Goal: Task Accomplishment & Management: Complete application form

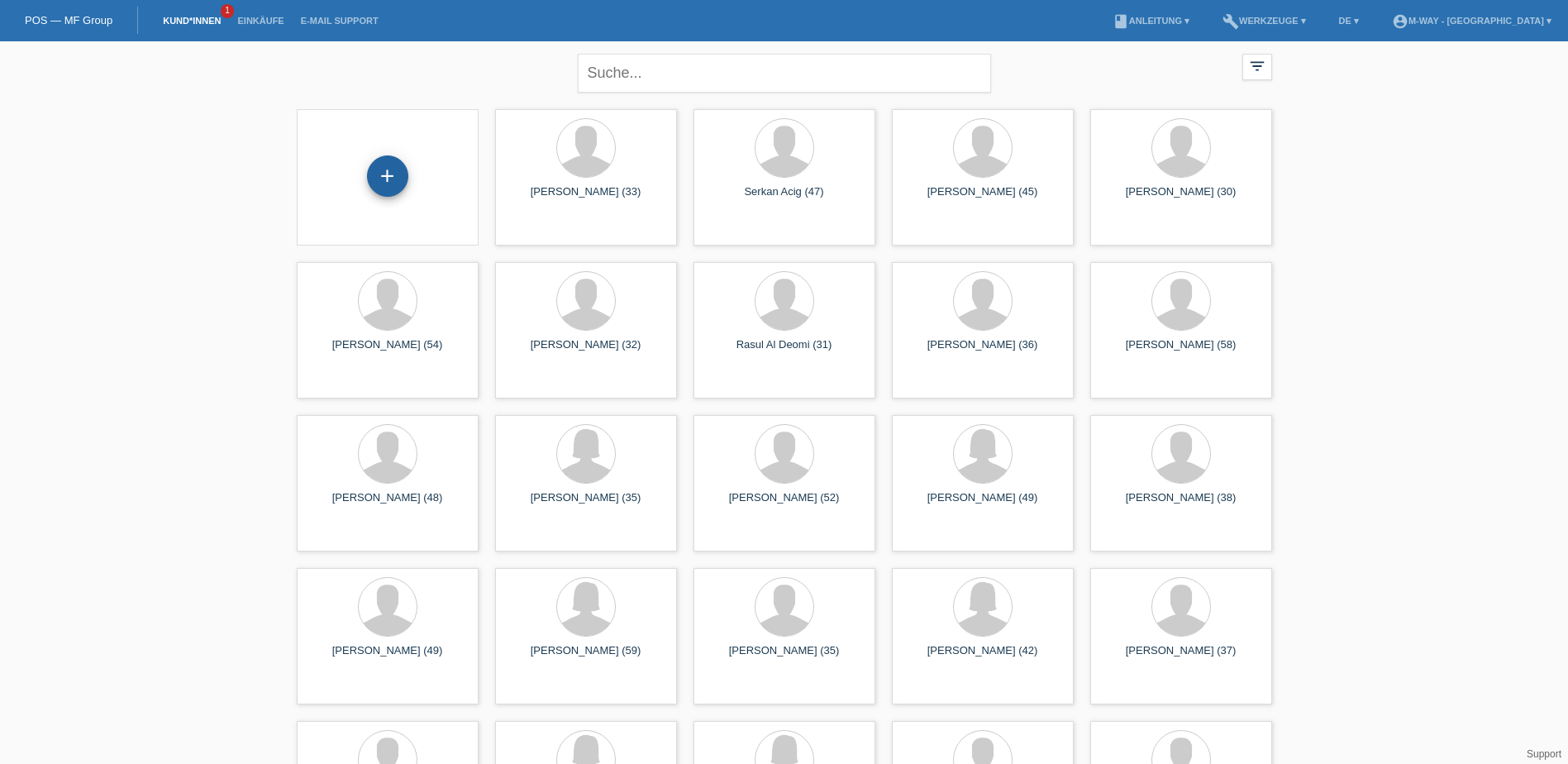
click at [391, 182] on div "+" at bounding box center [387, 176] width 42 height 42
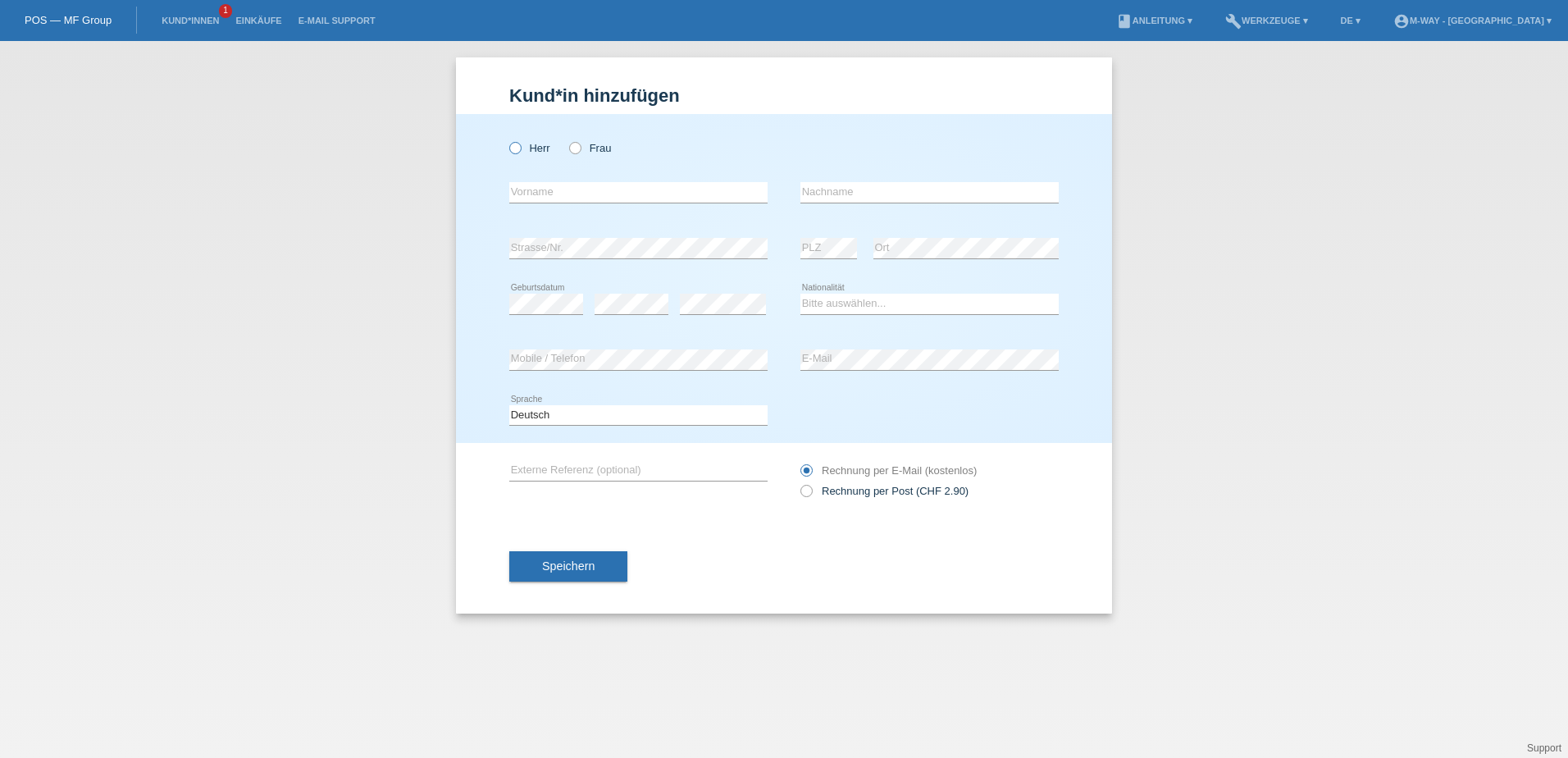
click at [507, 139] on icon at bounding box center [507, 139] width 0 height 0
click at [520, 148] on input "Herr" at bounding box center [514, 147] width 11 height 11
radio input "true"
drag, startPoint x: 544, startPoint y: 191, endPoint x: 575, endPoint y: 193, distance: 31.1
click at [557, 194] on input "text" at bounding box center [639, 193] width 259 height 20
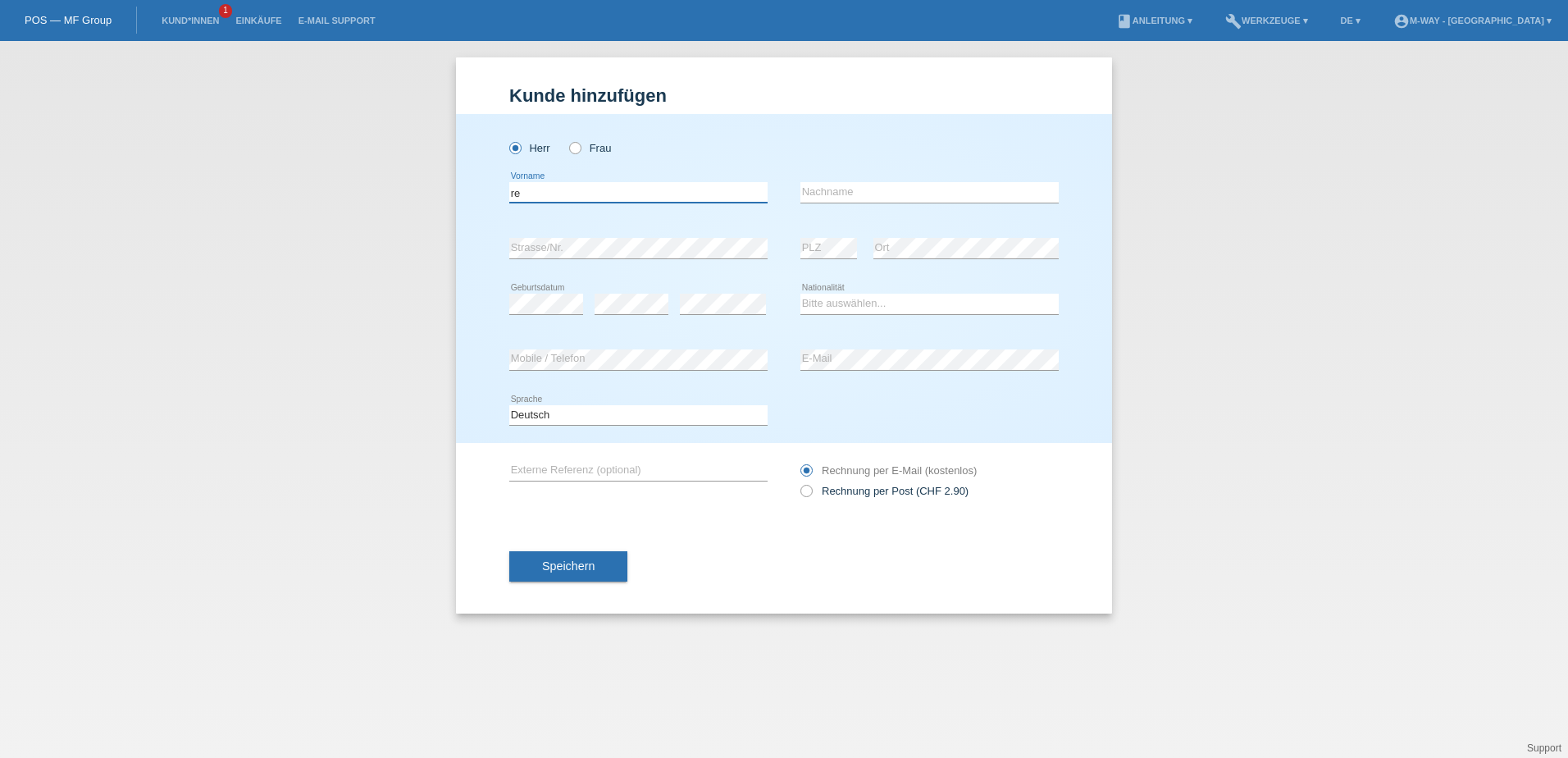
type input "r"
type input "Raphael"
type input "Gut"
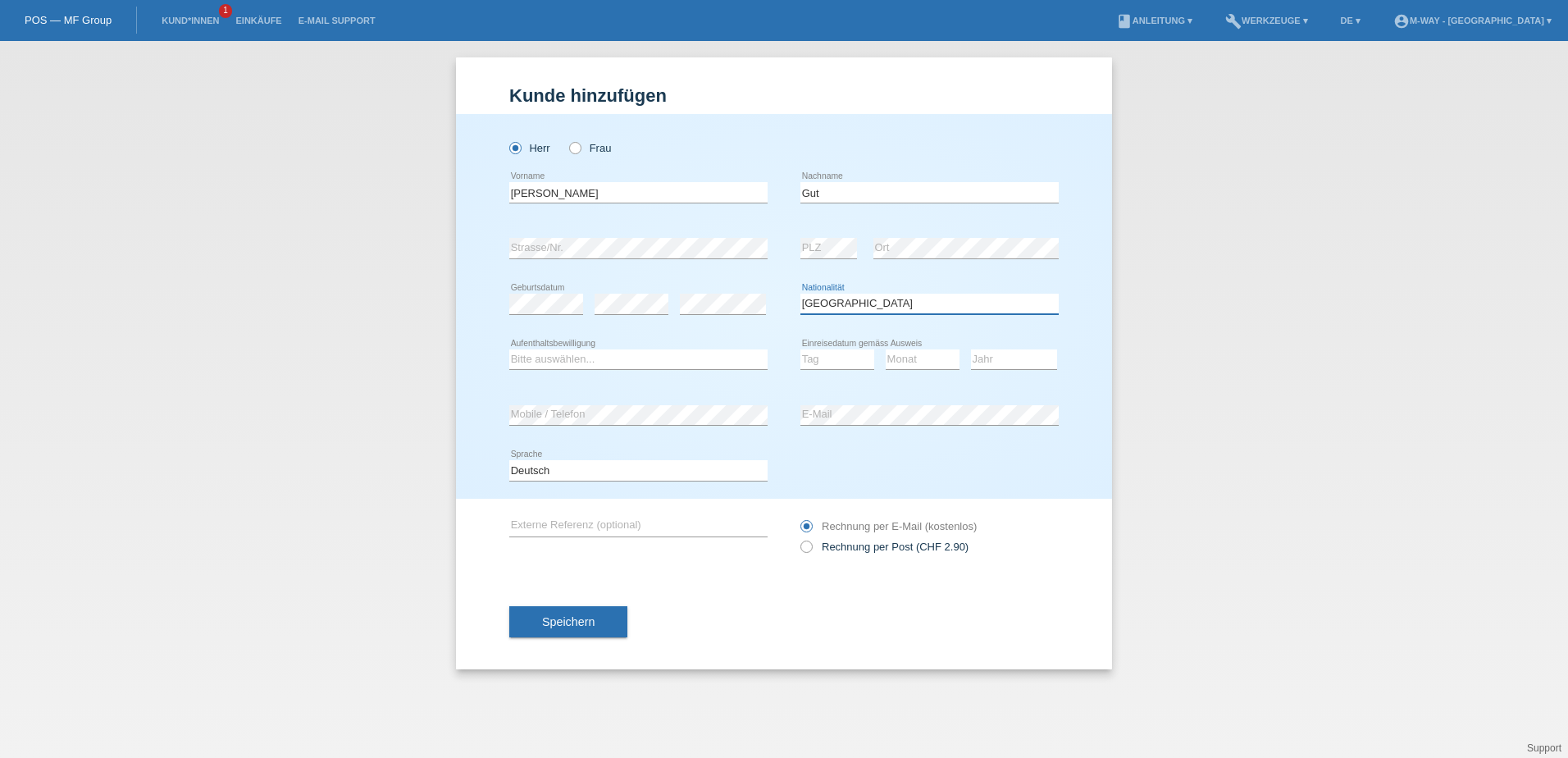
click at [900, 303] on select "Bitte auswählen... Schweiz Deutschland Liechtenstein Österreich ------------ Af…" at bounding box center [929, 303] width 259 height 19
select select "CH"
click at [800, 294] on select "Bitte auswählen... Schweiz Deutschland Liechtenstein Österreich ------------ Af…" at bounding box center [929, 303] width 259 height 19
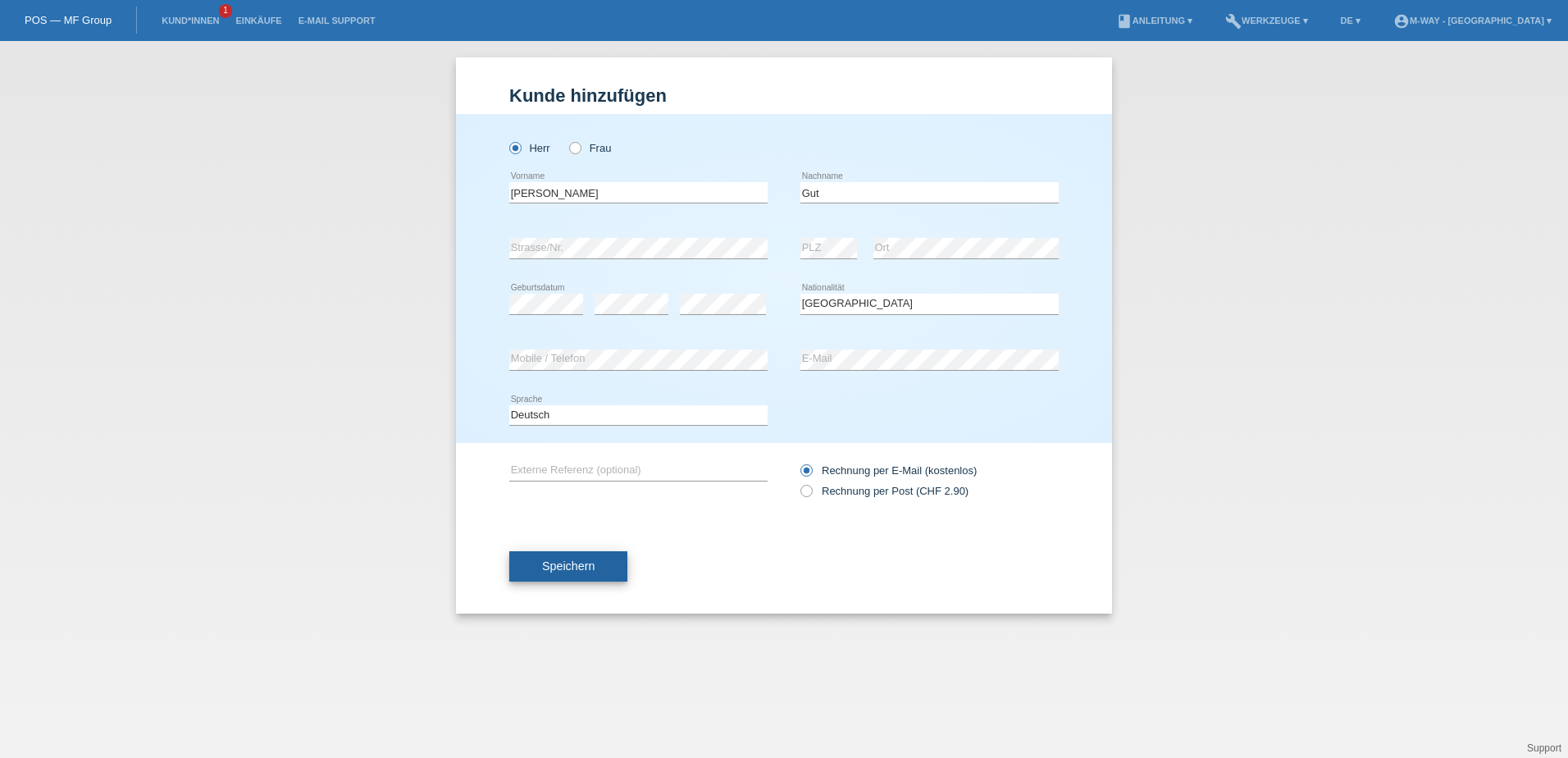
click at [569, 568] on span "Speichern" at bounding box center [569, 566] width 52 height 14
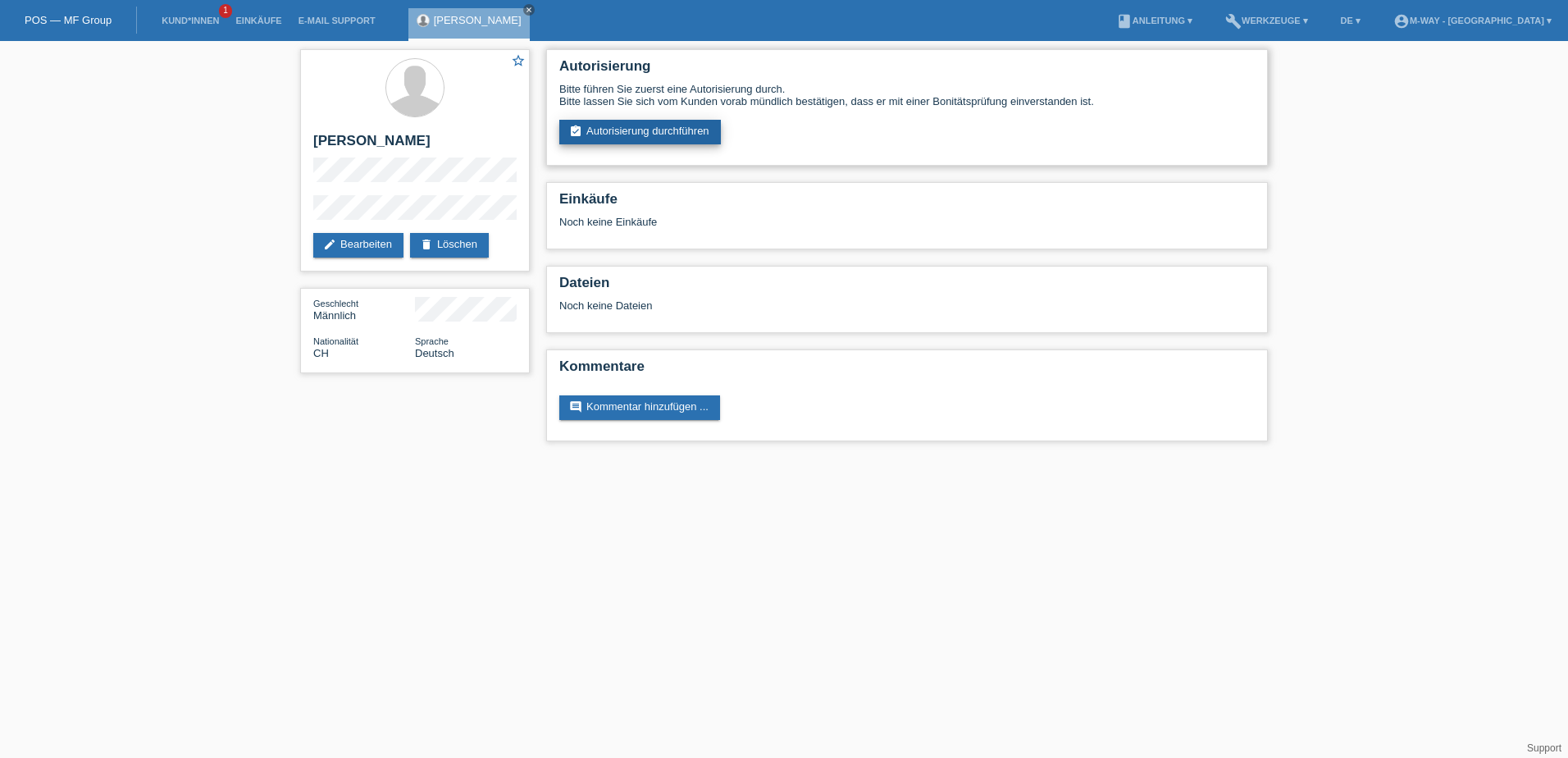
click at [662, 133] on link "assignment_turned_in Autorisierung durchführen" at bounding box center [640, 132] width 161 height 25
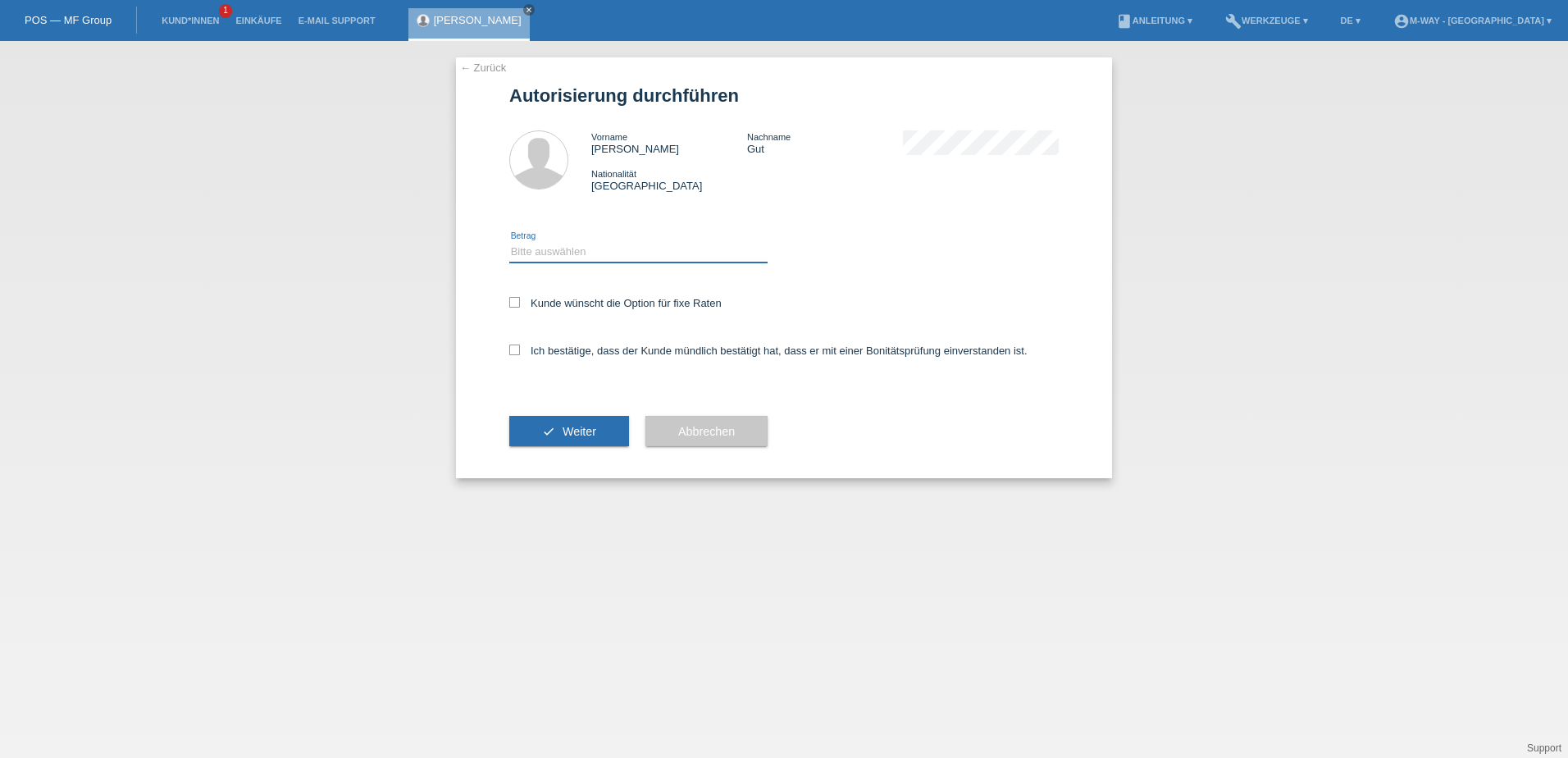
click at [653, 259] on select "Bitte auswählen CHF 1.00 - CHF 499.00 CHF 500.00 - CHF 1'999.00 CHF 2'000.00 - …" at bounding box center [639, 251] width 259 height 19
select select "3"
click at [509, 242] on select "Bitte auswählen CHF 1.00 - CHF 499.00 CHF 500.00 - CHF 1'999.00 CHF 2'000.00 - …" at bounding box center [639, 251] width 259 height 19
click at [511, 300] on icon at bounding box center [514, 302] width 11 height 11
click at [511, 300] on input "Kunde wünscht die Option für fixe Raten" at bounding box center [514, 302] width 11 height 11
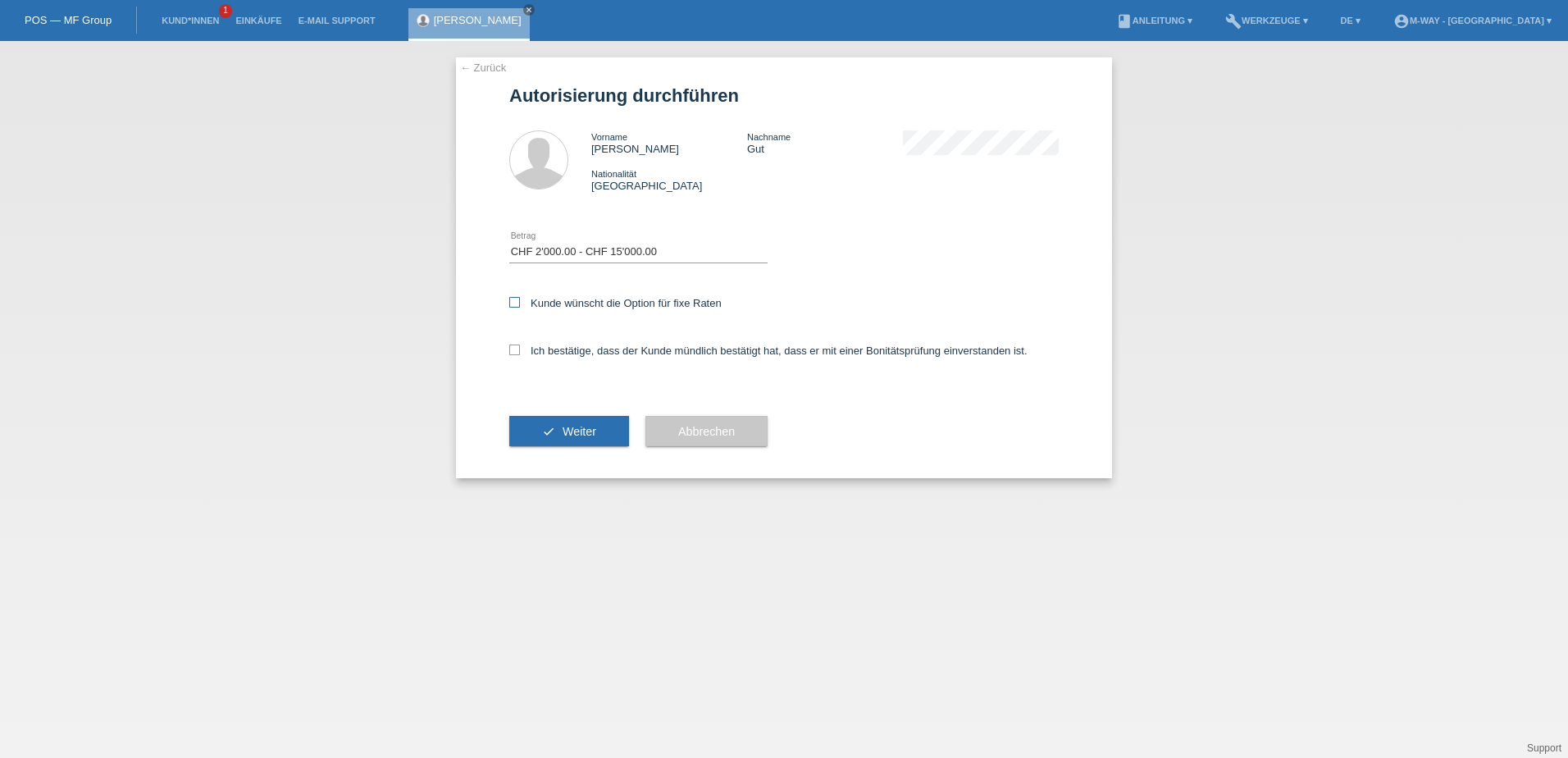
checkbox input "true"
click at [514, 352] on icon at bounding box center [514, 350] width 11 height 11
click at [514, 352] on input "Ich bestätige, dass der Kunde mündlich bestätigt hat, dass er mit einer Bonität…" at bounding box center [514, 350] width 11 height 11
checkbox input "true"
click at [564, 424] on button "check Weiter" at bounding box center [569, 431] width 120 height 31
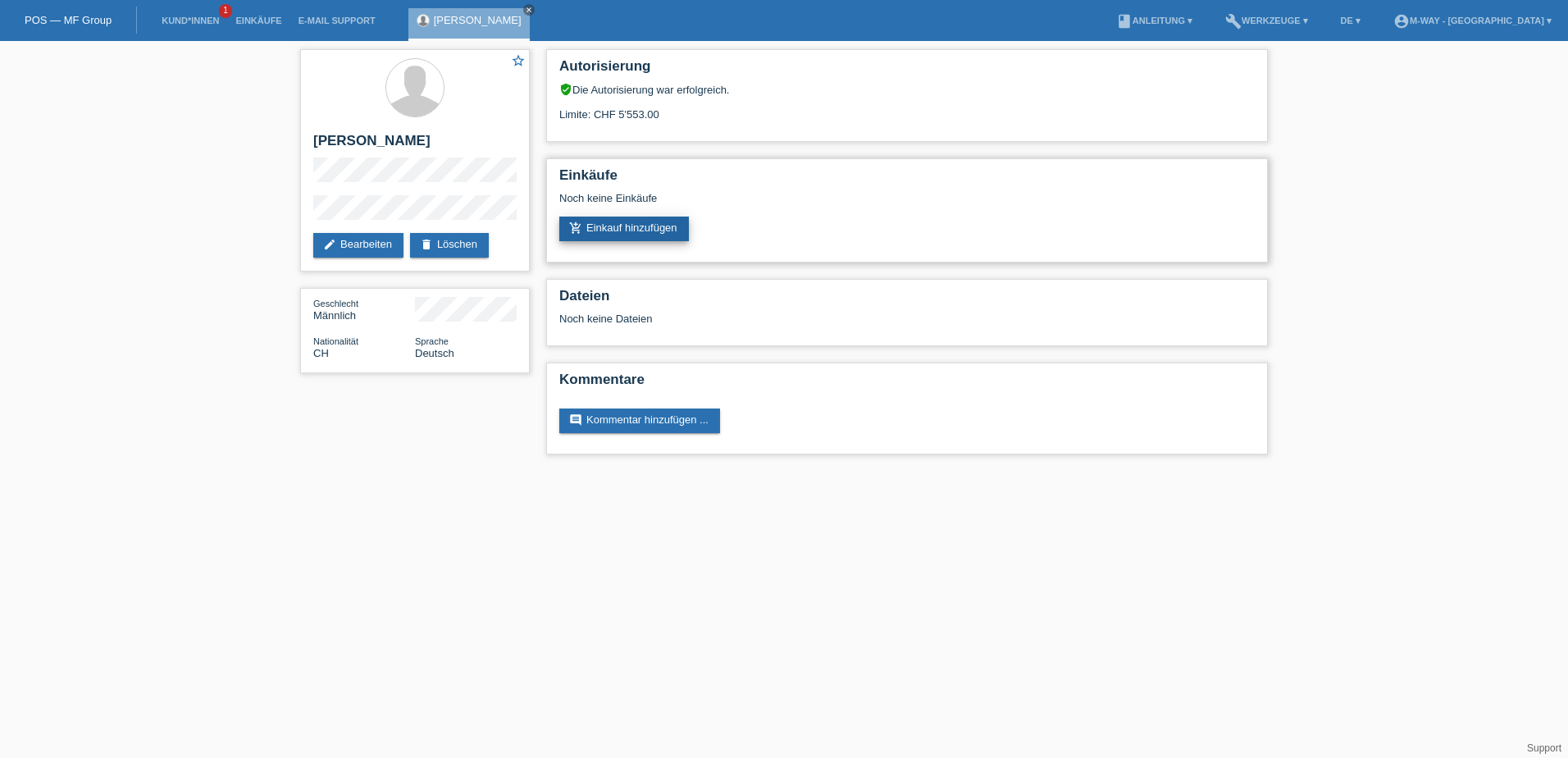
click at [616, 232] on link "add_shopping_cart Einkauf hinzufügen" at bounding box center [623, 228] width 129 height 25
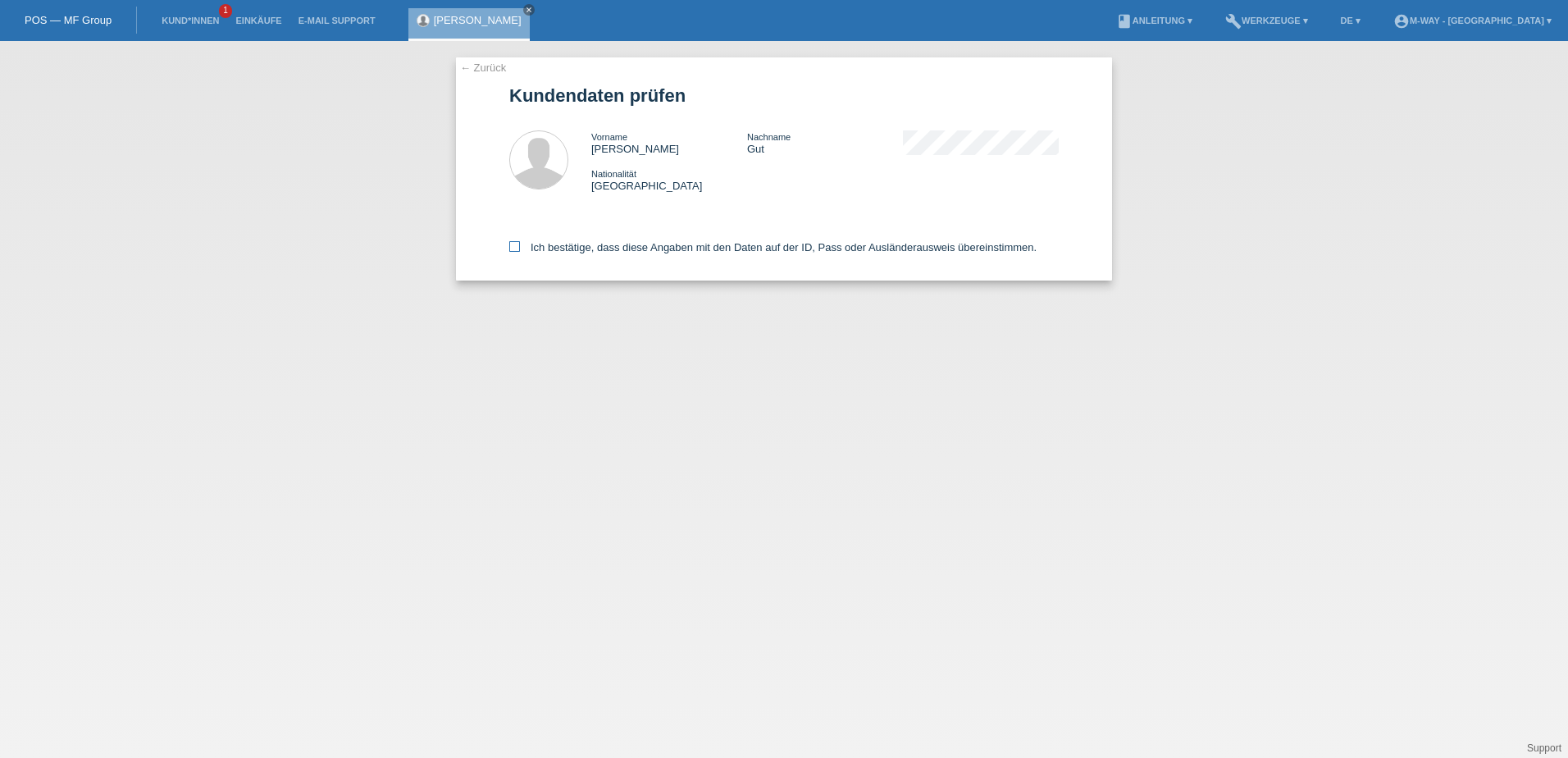
click at [514, 245] on icon at bounding box center [514, 246] width 11 height 11
click at [514, 245] on input "Ich bestätige, dass diese Angaben mit den Daten auf der ID, Pass oder Ausländer…" at bounding box center [514, 246] width 11 height 11
checkbox input "true"
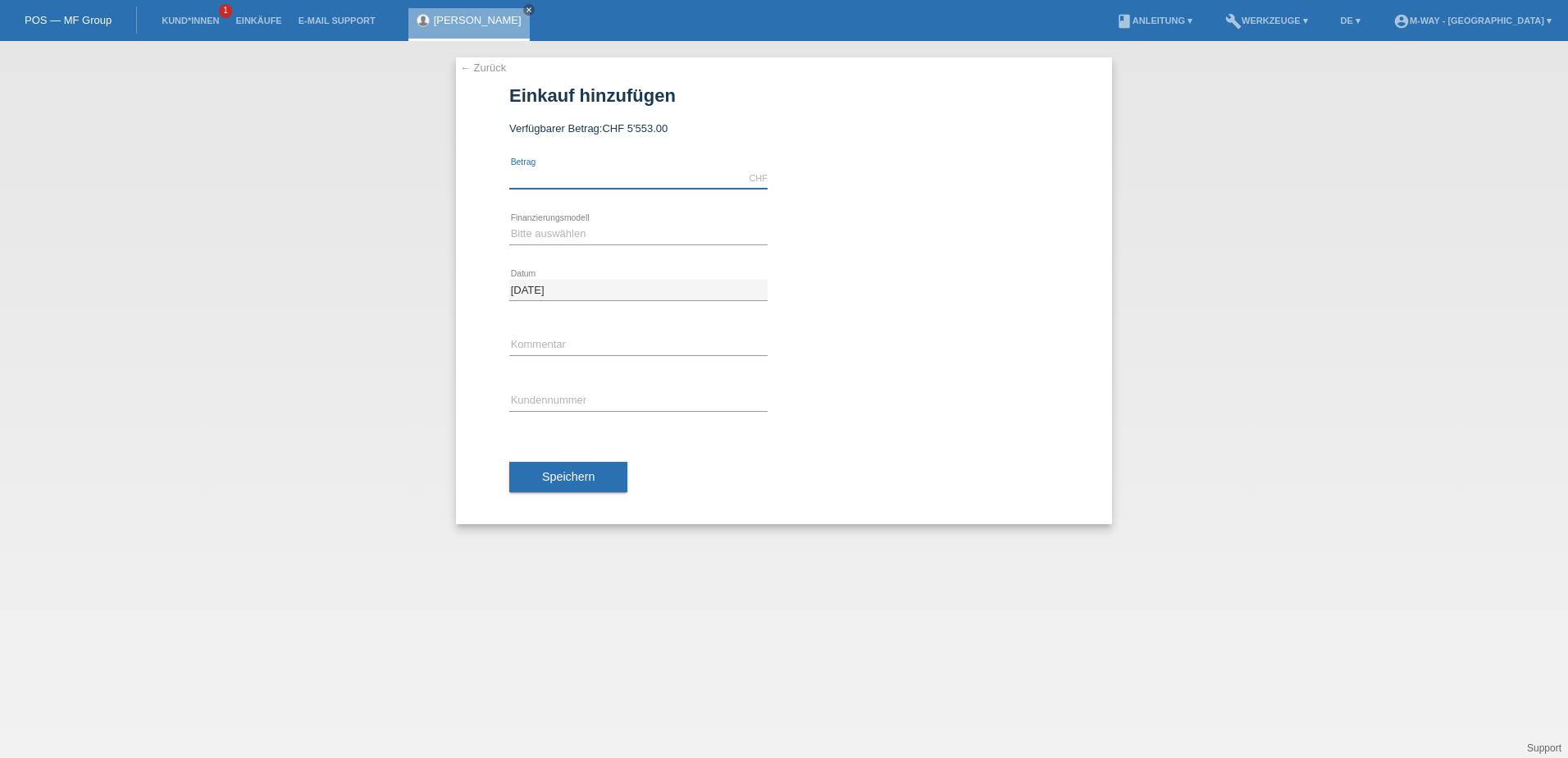
click at [632, 175] on input "text" at bounding box center [639, 178] width 259 height 20
type input "5058.80"
click at [639, 234] on select "Bitte auswählen Fixe Raten Kauf auf Rechnung mit Teilzahlungsoption" at bounding box center [639, 233] width 259 height 19
select select "77"
click at [509, 224] on select "Bitte auswählen Fixe Raten Kauf auf Rechnung mit Teilzahlungsoption" at bounding box center [639, 233] width 259 height 19
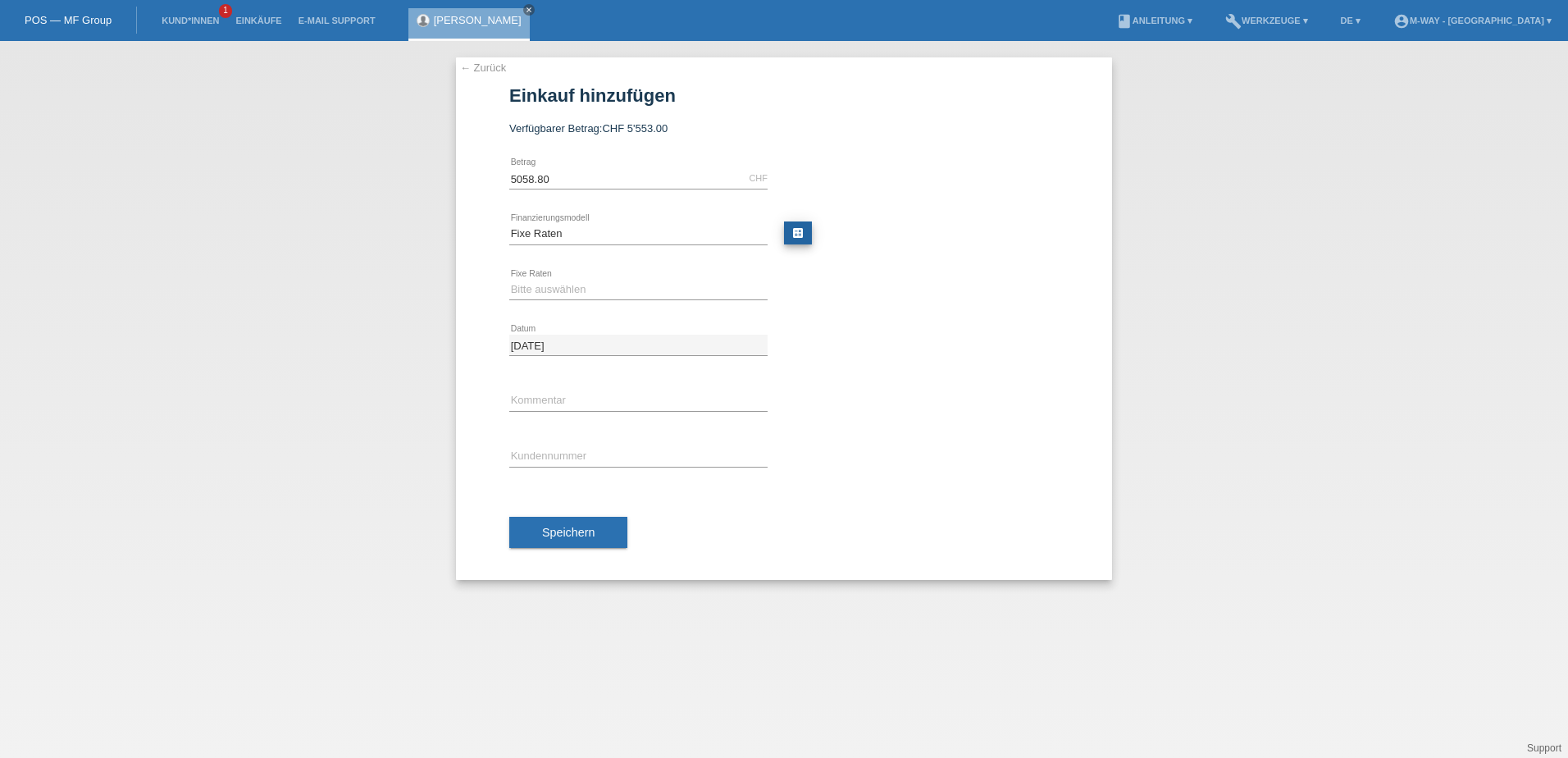
click at [799, 235] on link "calculate" at bounding box center [798, 232] width 28 height 23
type input "5058.80"
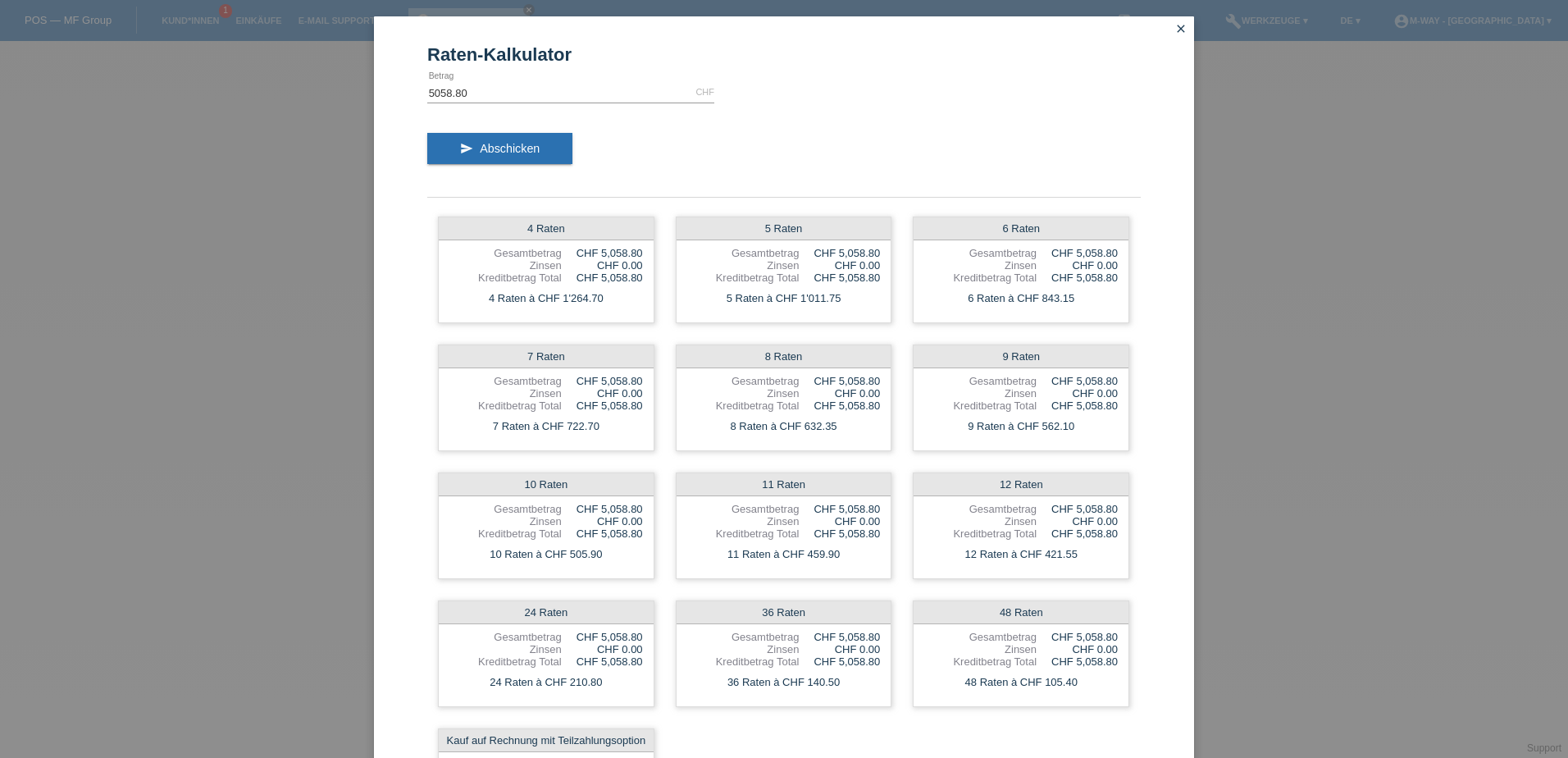
click at [1179, 33] on icon "close" at bounding box center [1181, 29] width 14 height 14
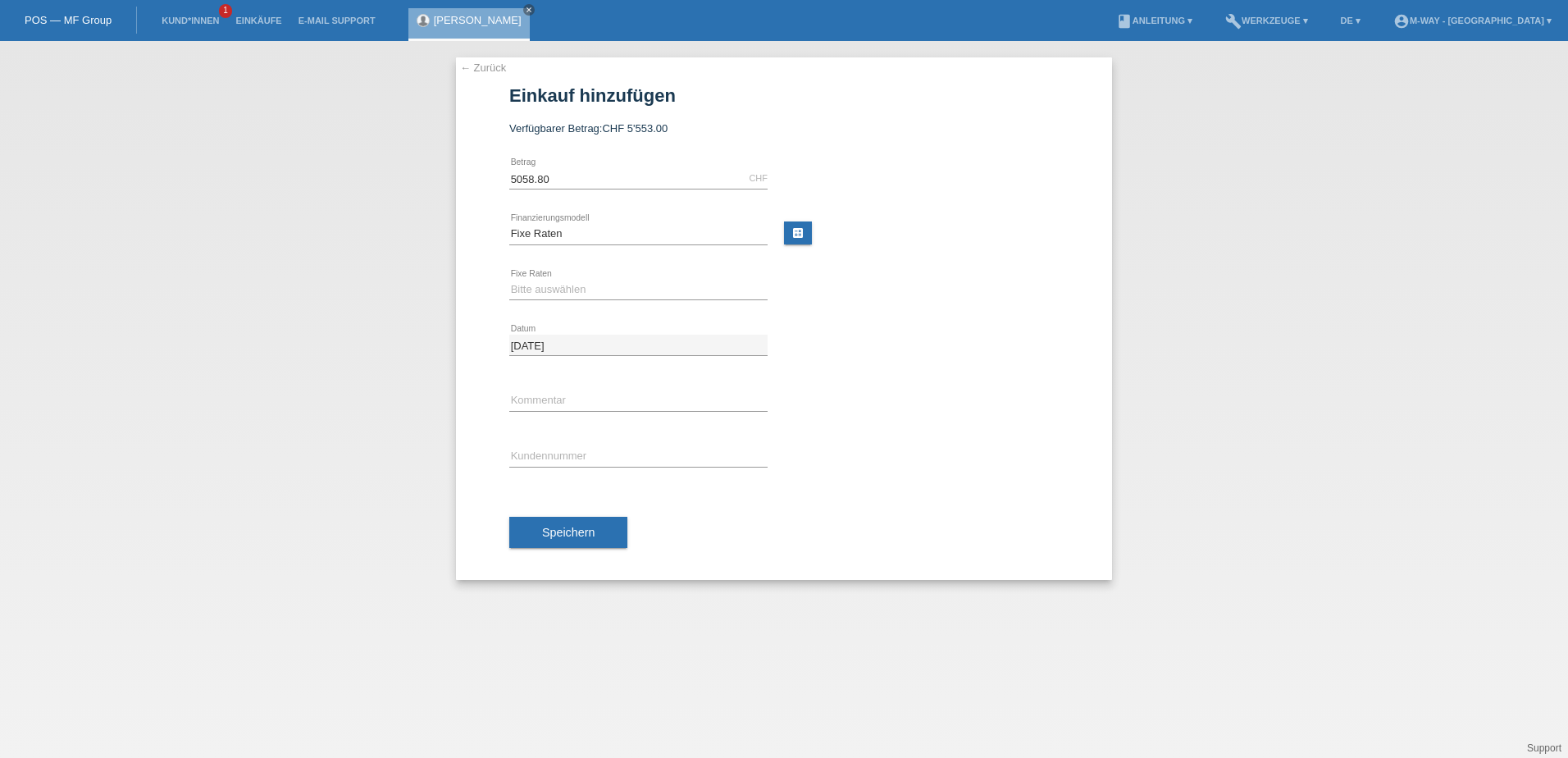
click at [635, 445] on div "error Kundennummer" at bounding box center [639, 457] width 259 height 56
click at [600, 454] on input "text" at bounding box center [639, 456] width 259 height 20
type input "K383532"
click at [580, 400] on input "text" at bounding box center [639, 401] width 259 height 20
type input "Raphael Gut ( Ehemann)"
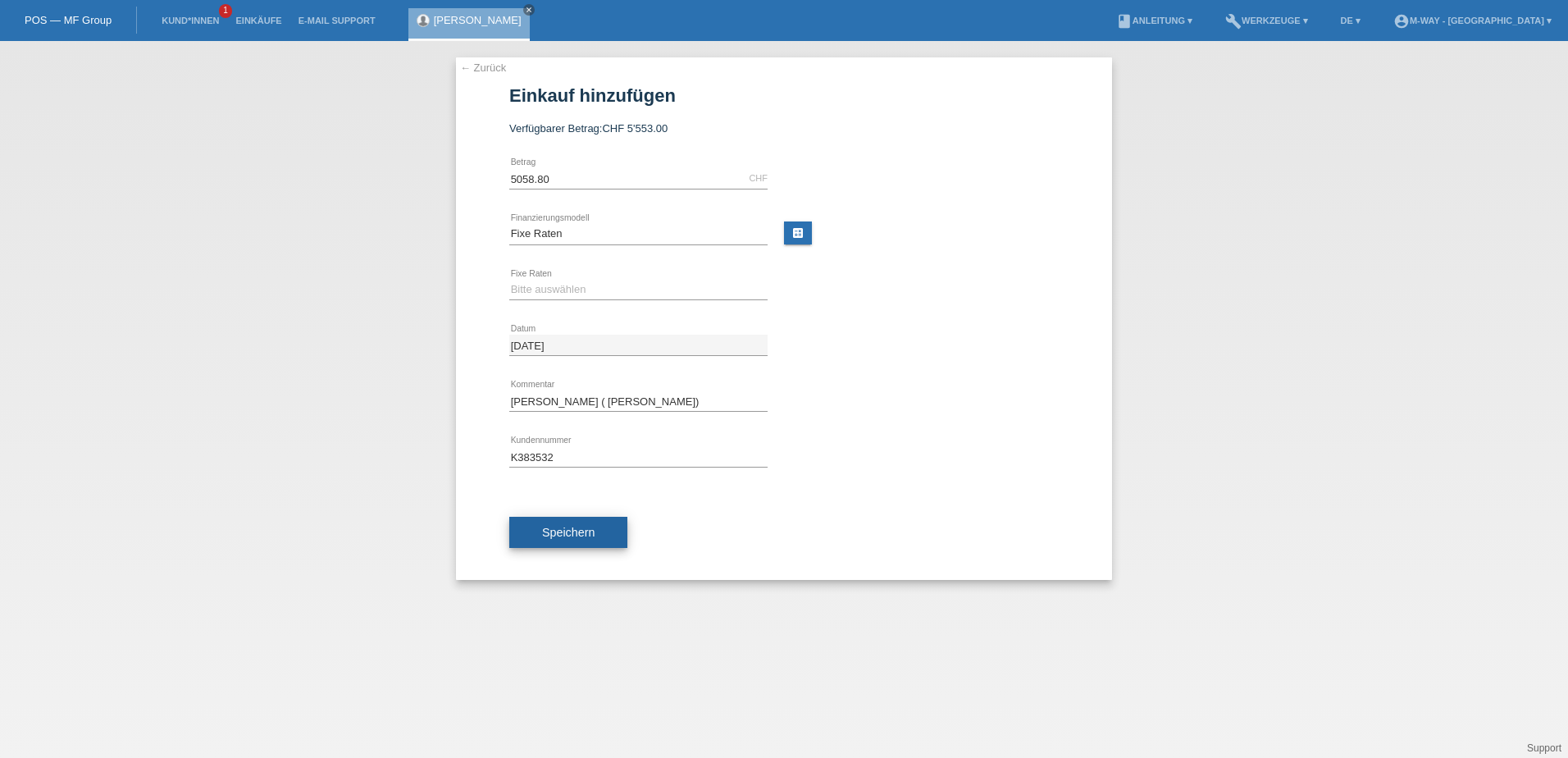
click at [550, 521] on button "Speichern" at bounding box center [569, 532] width 118 height 31
click at [558, 287] on select "Bitte auswählen 4 Raten 5 Raten 6 Raten 7 Raten 8 Raten 9 Raten 10 Raten 11 Rat…" at bounding box center [639, 289] width 259 height 19
select select "202"
click at [509, 280] on select "Bitte auswählen 4 Raten 5 Raten 6 Raten 7 Raten 8 Raten 9 Raten 10 Raten 11 Rat…" at bounding box center [639, 289] width 259 height 19
click at [564, 533] on span "Speichern" at bounding box center [569, 532] width 52 height 14
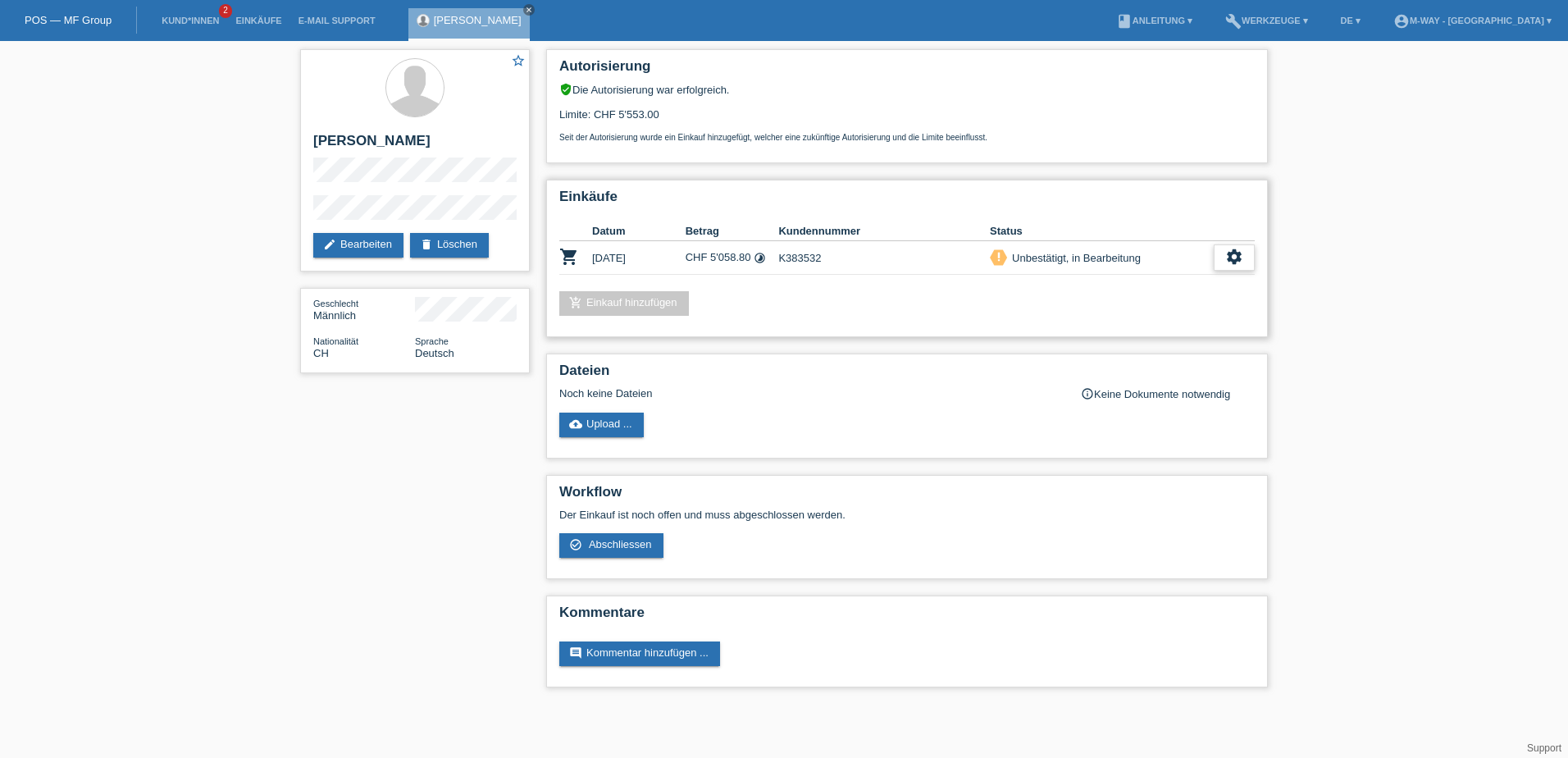
click at [1234, 263] on icon "settings" at bounding box center [1233, 256] width 18 height 18
click at [1113, 335] on span "Abschliessen" at bounding box center [1104, 332] width 68 height 19
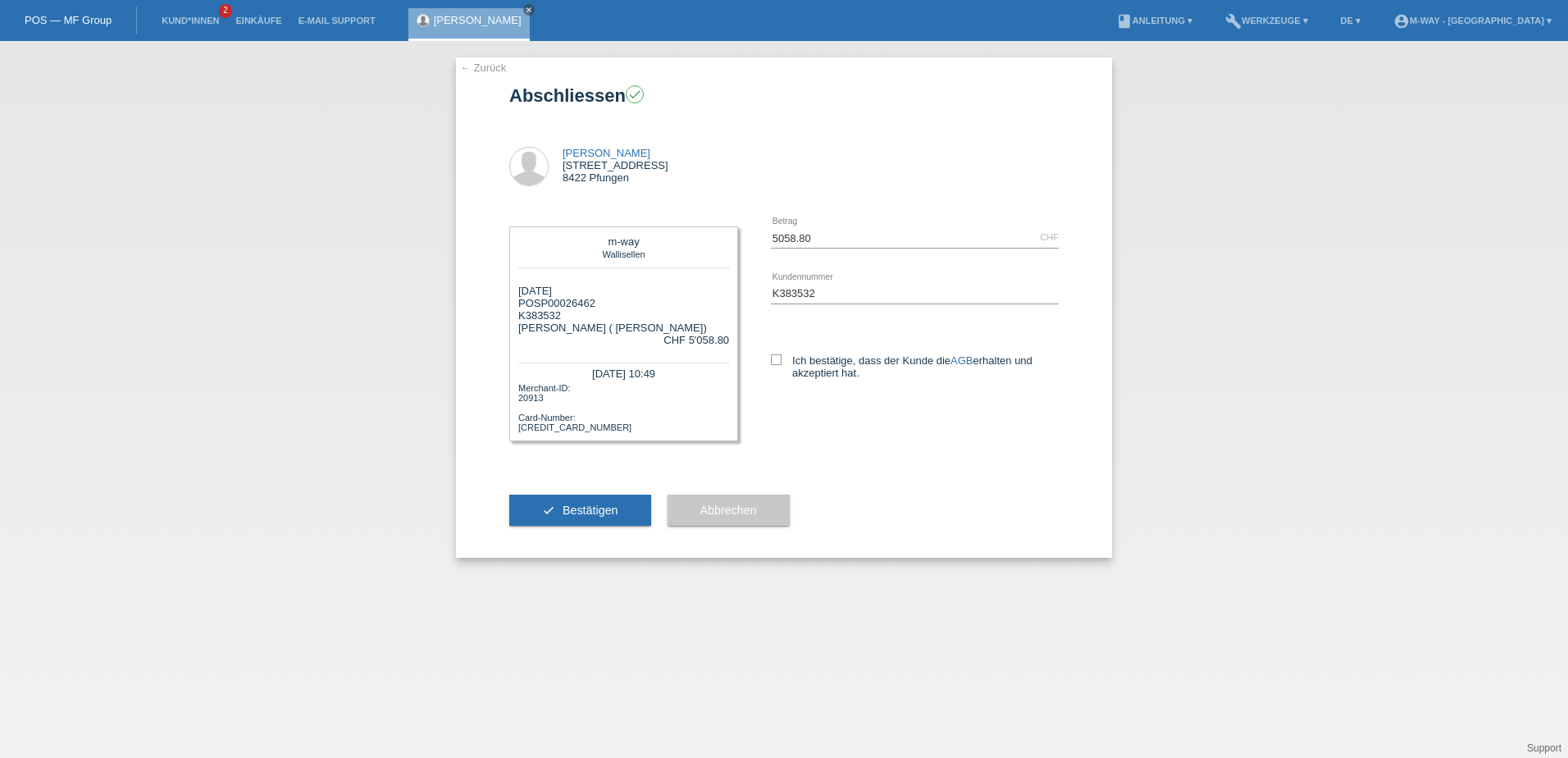
click at [779, 351] on div "Ich bestätige, dass der Kunde die AGB erhalten und akzeptiert hat." at bounding box center [915, 364] width 288 height 85
click at [778, 357] on icon at bounding box center [776, 359] width 11 height 11
click at [778, 357] on input "Ich bestätige, dass der Kunde die AGB erhalten und akzeptiert hat." at bounding box center [776, 359] width 11 height 11
checkbox input "true"
click at [556, 500] on button "check Bestätigen" at bounding box center [580, 510] width 142 height 31
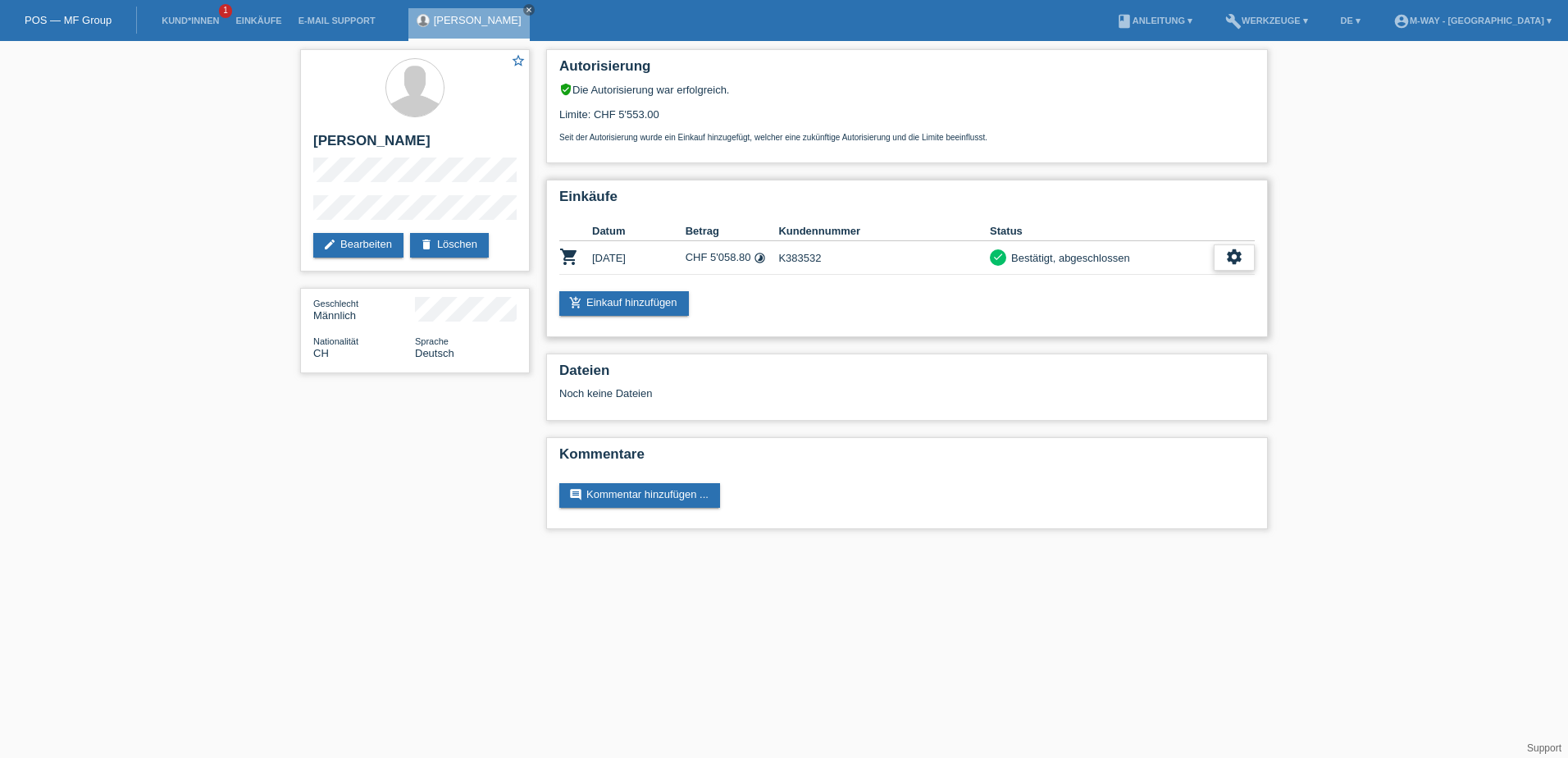
click at [1242, 256] on icon "settings" at bounding box center [1233, 256] width 18 height 18
click at [1176, 335] on span "Quittung herunterladen" at bounding box center [1173, 332] width 114 height 19
